Goal: Find specific page/section: Find specific page/section

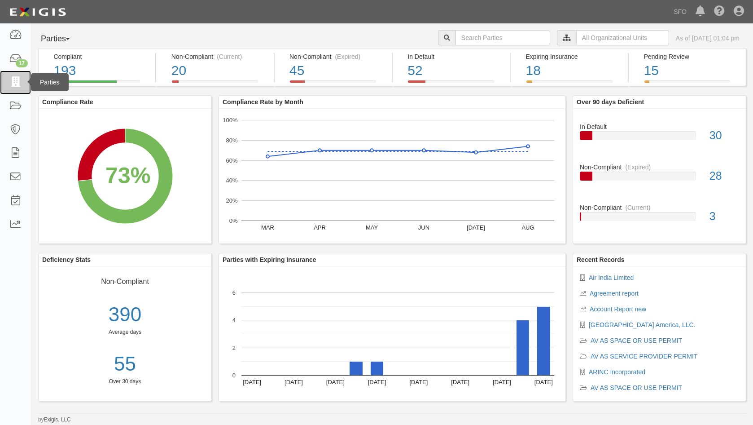
click at [8, 89] on link at bounding box center [15, 82] width 31 height 24
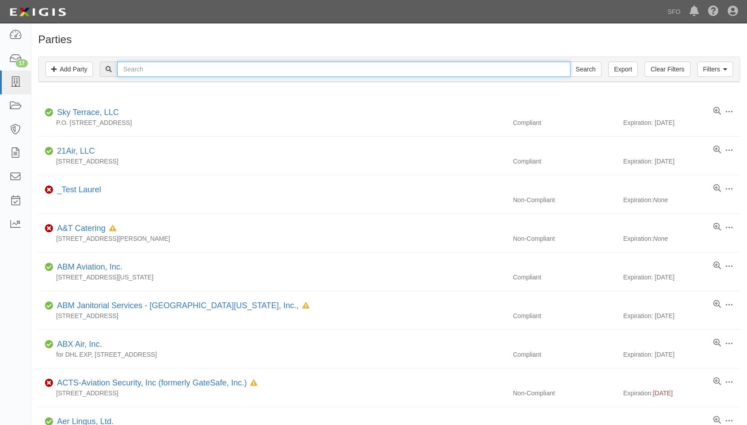
click at [193, 73] on input "text" at bounding box center [343, 69] width 453 height 15
type input "sf food"
click at [570, 62] on input "Search" at bounding box center [585, 69] width 31 height 15
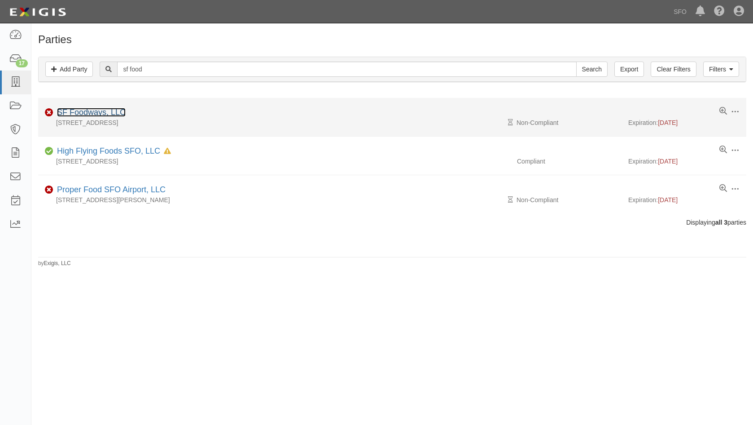
click at [101, 115] on link "SF Foodways, LLC" at bounding box center [91, 112] width 69 height 9
click at [103, 111] on link "SF Foodways, LLC" at bounding box center [91, 112] width 69 height 9
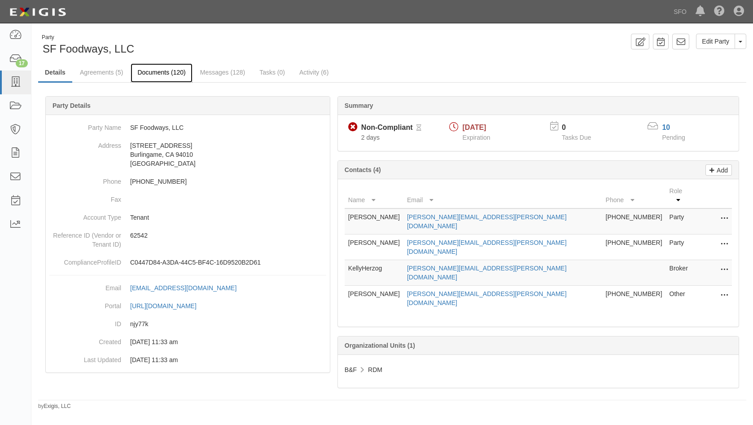
click at [156, 69] on link "Documents (120)" at bounding box center [162, 72] width 62 height 19
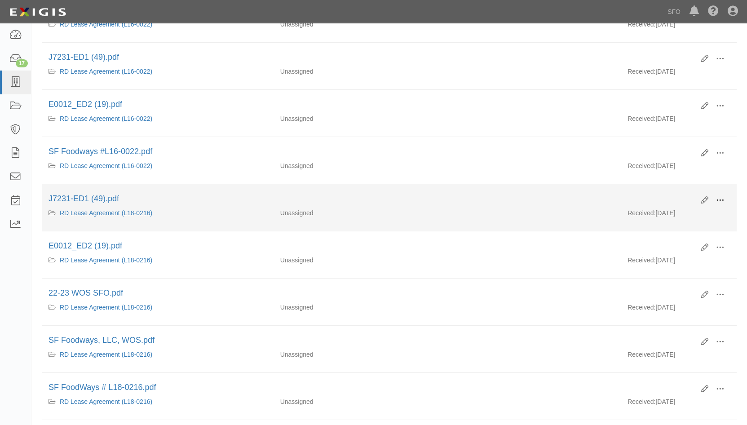
scroll to position [180, 0]
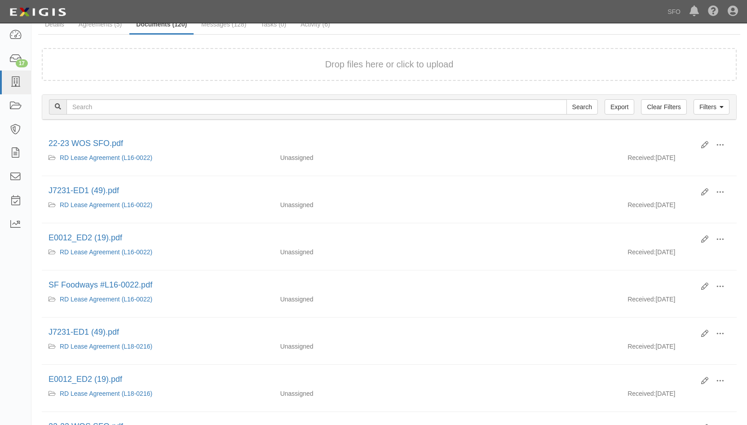
scroll to position [0, 0]
